Goal: Check status

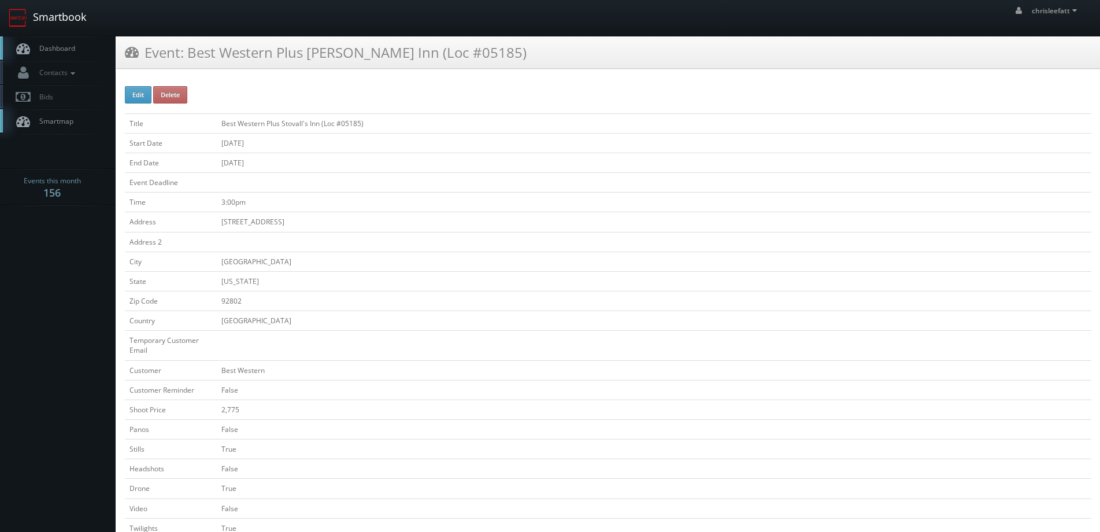
click at [66, 15] on link "Smartbook" at bounding box center [47, 18] width 95 height 36
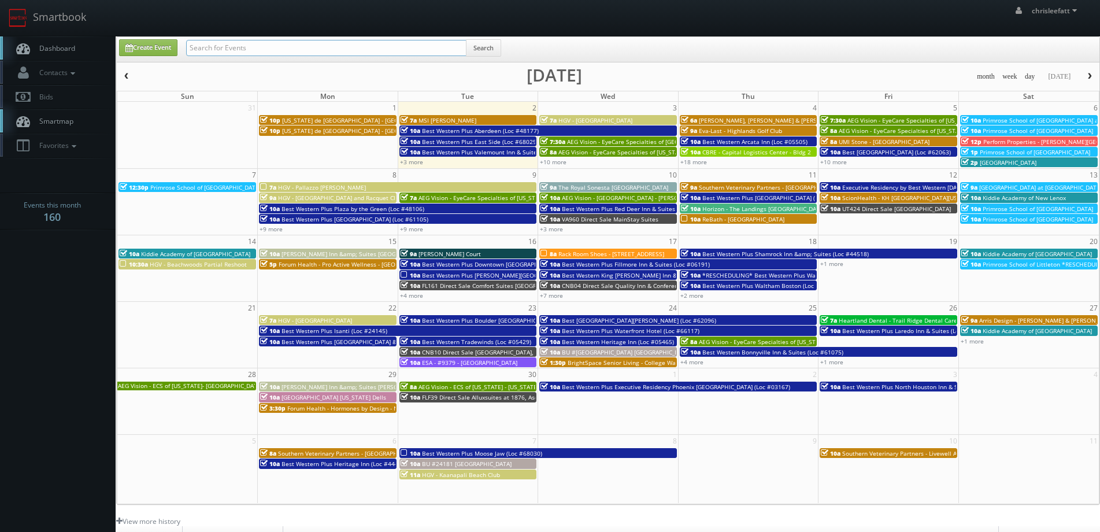
click at [391, 46] on input "text" at bounding box center [326, 48] width 280 height 16
type input "38166"
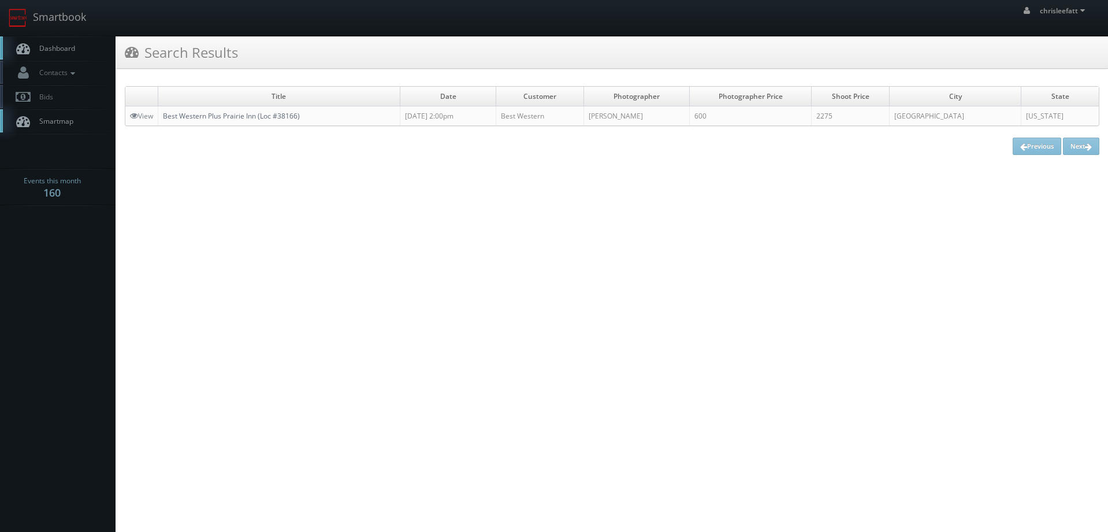
click at [251, 117] on link "Best Western Plus Prairie Inn (Loc #38166)" at bounding box center [231, 116] width 137 height 10
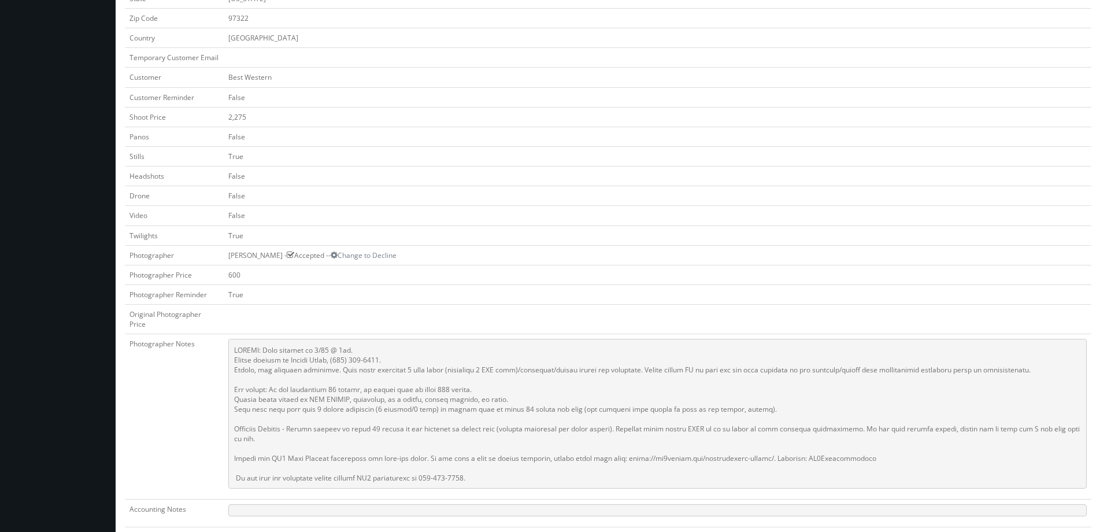
scroll to position [289, 0]
